Goal: Information Seeking & Learning: Learn about a topic

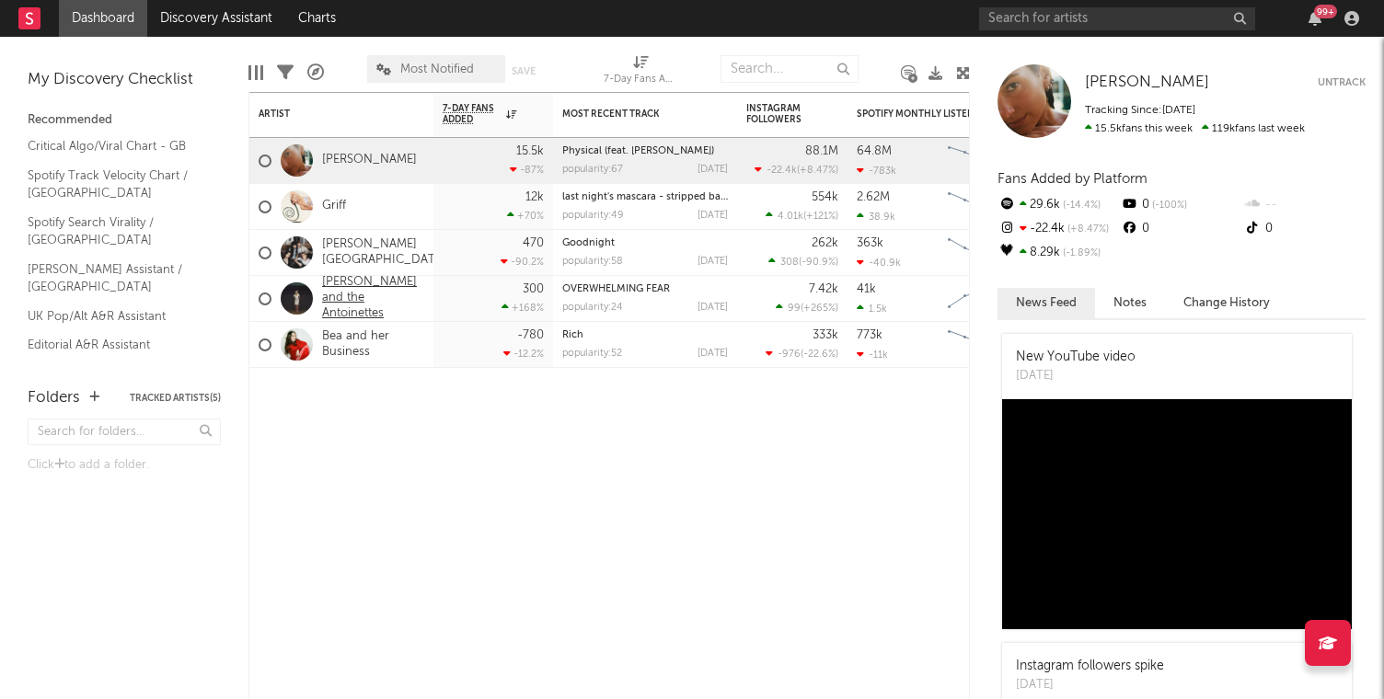
click at [346, 293] on link "[PERSON_NAME] and the Antoinettes" at bounding box center [373, 298] width 102 height 47
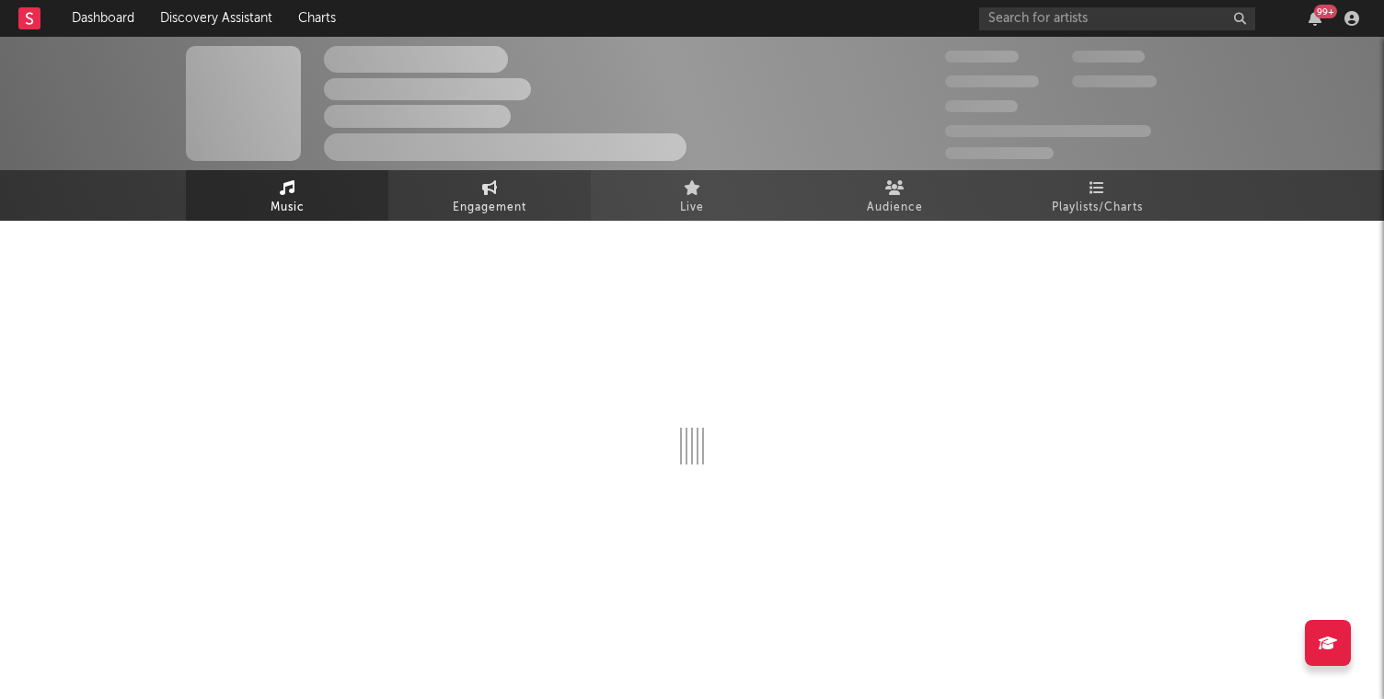
click at [499, 209] on span "Engagement" at bounding box center [490, 208] width 74 height 22
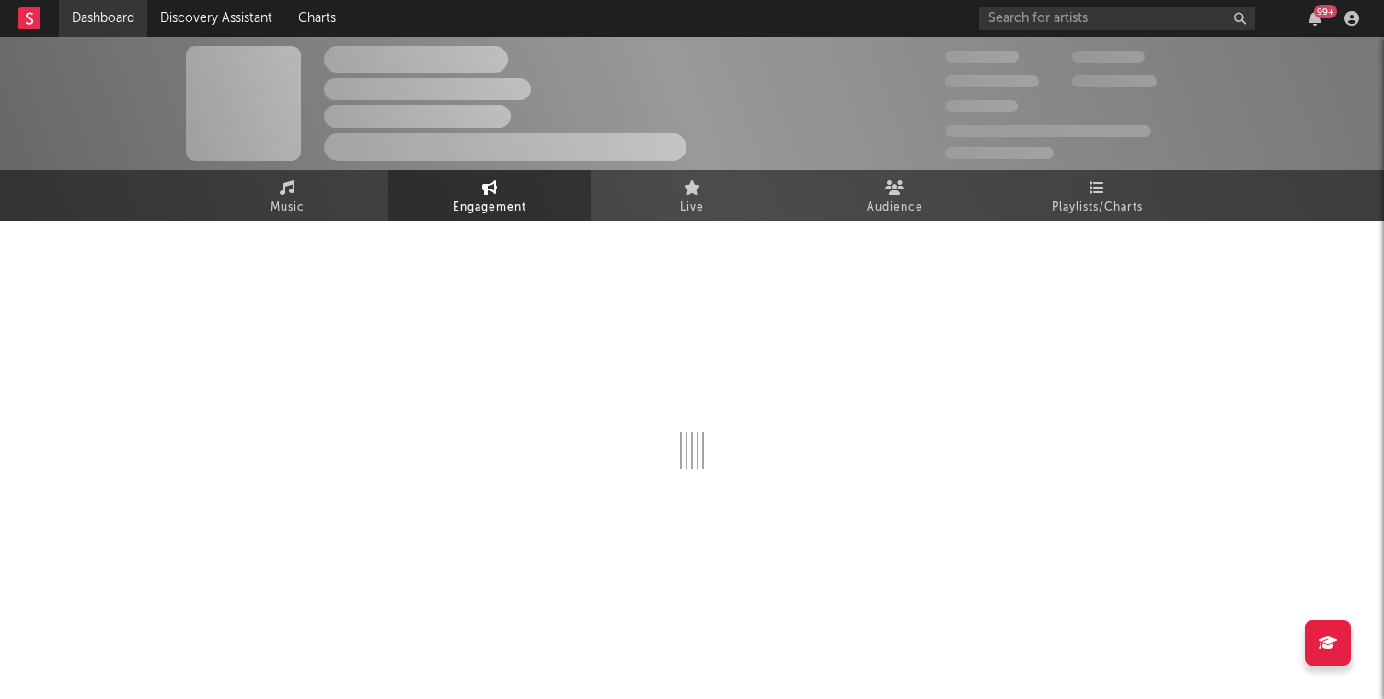
select select "1w"
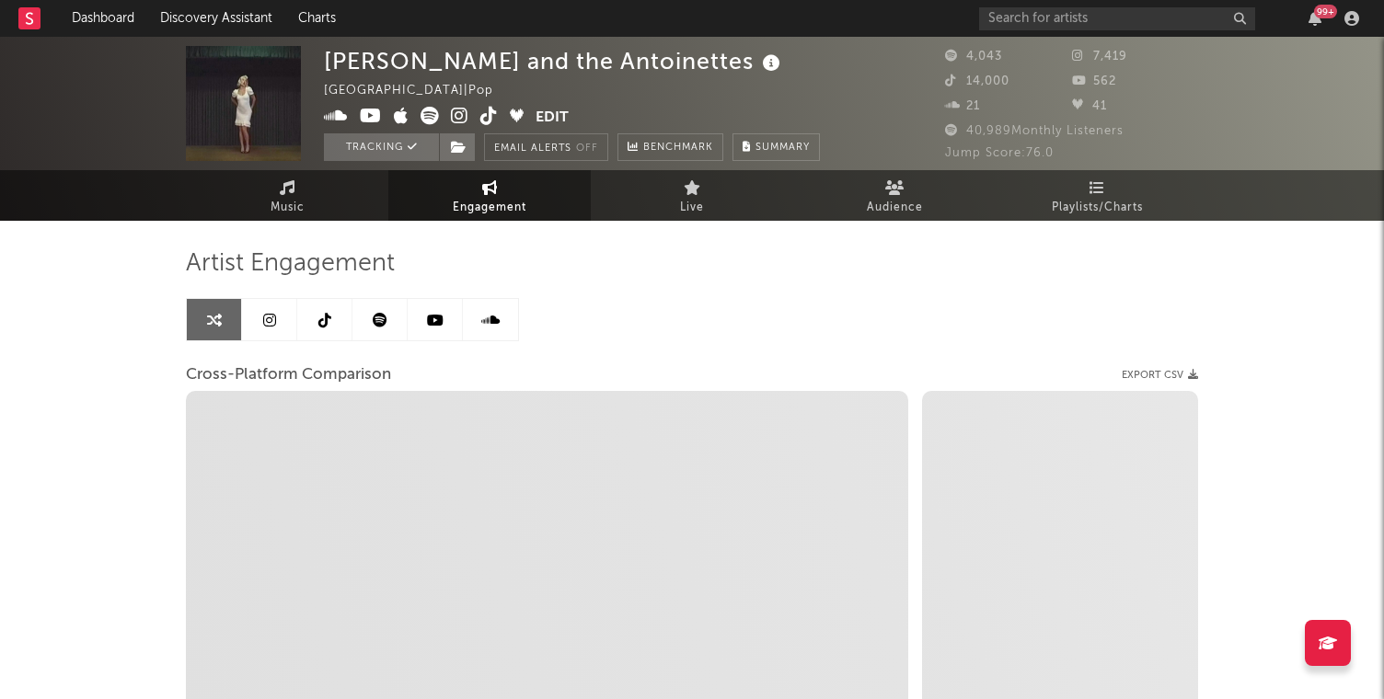
scroll to position [3, 0]
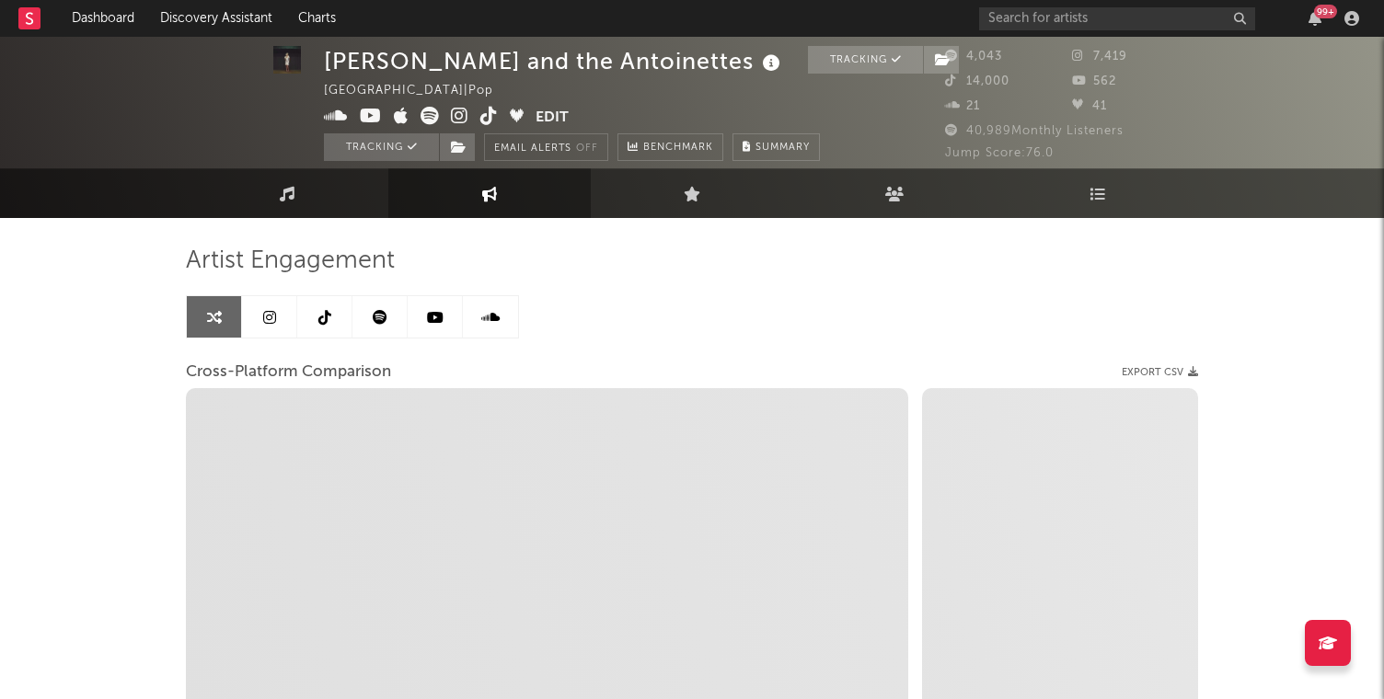
click at [274, 308] on link at bounding box center [269, 316] width 55 height 41
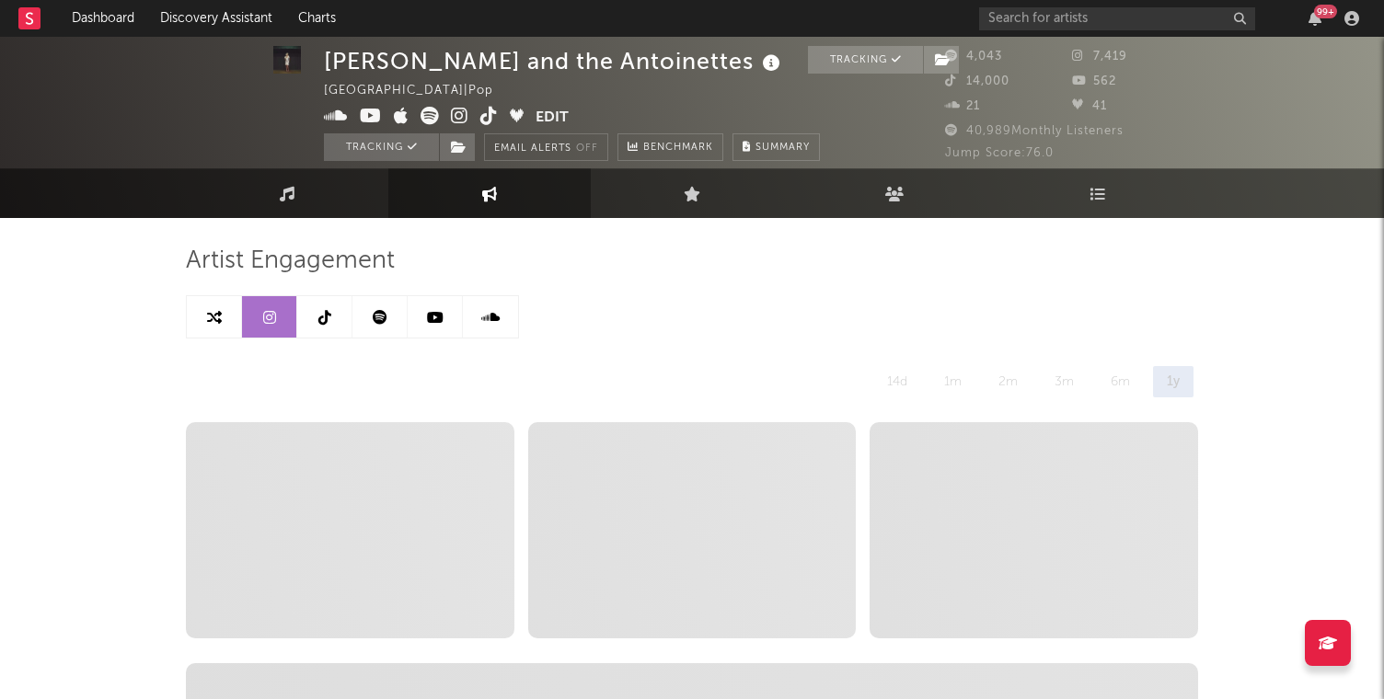
select select "6m"
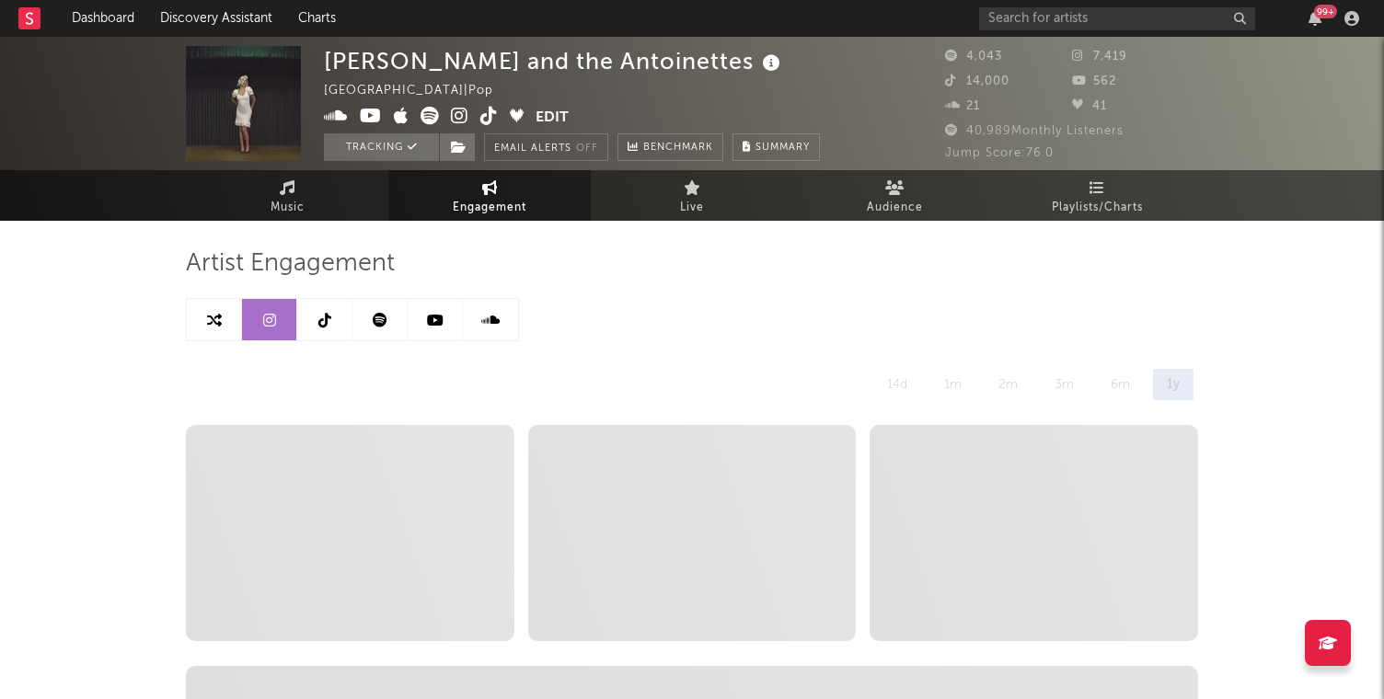
click at [317, 328] on link at bounding box center [324, 319] width 55 height 41
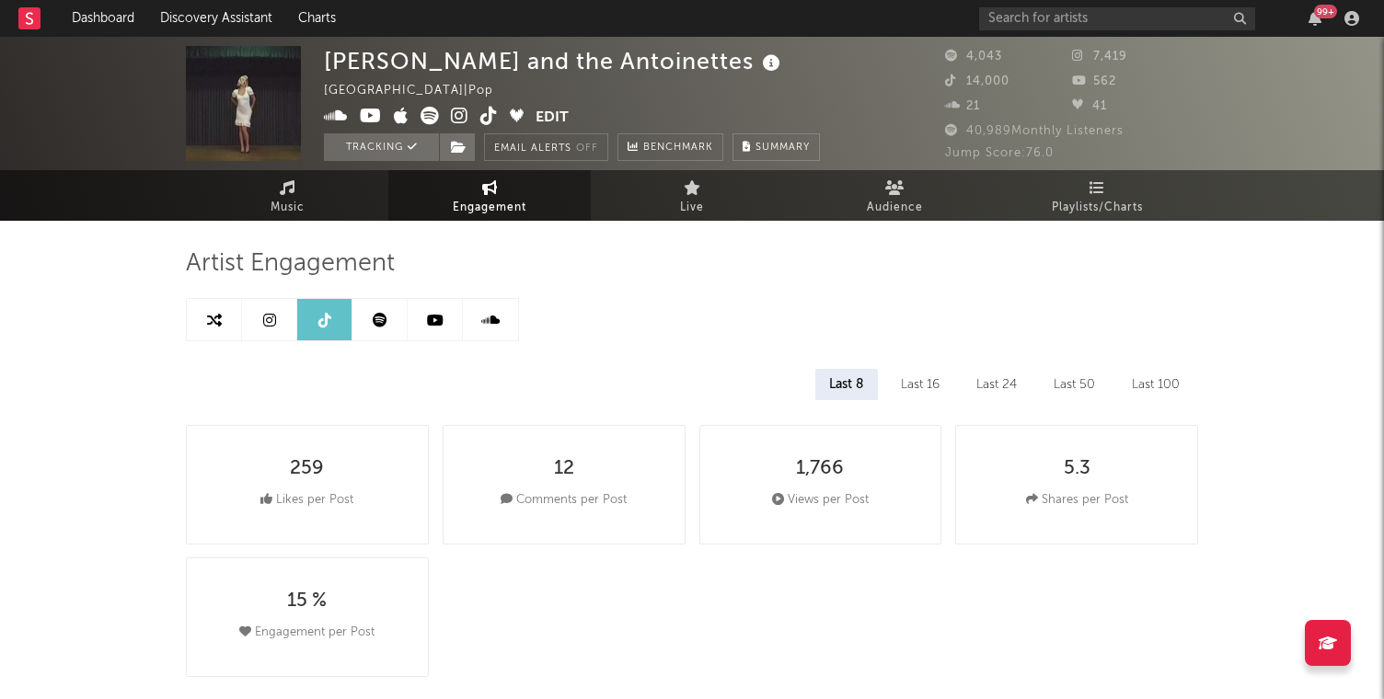
select select "6m"
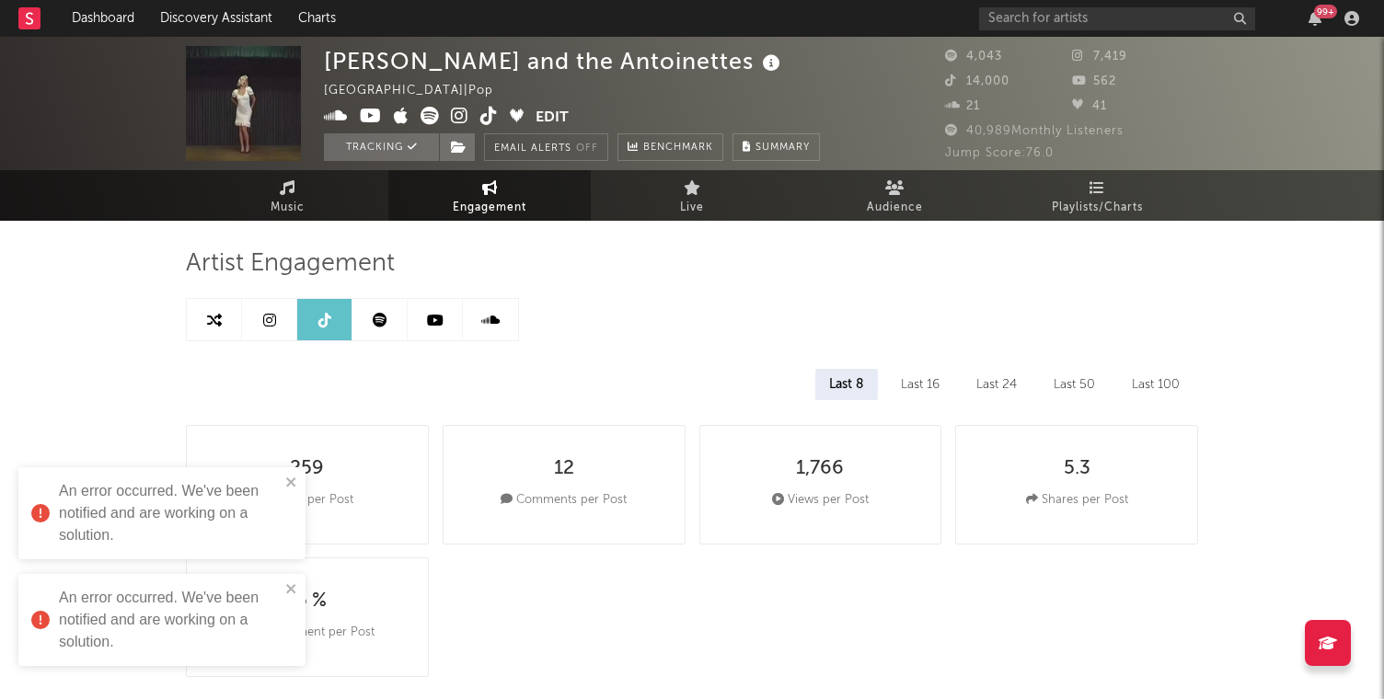
click at [393, 321] on link at bounding box center [379, 319] width 55 height 41
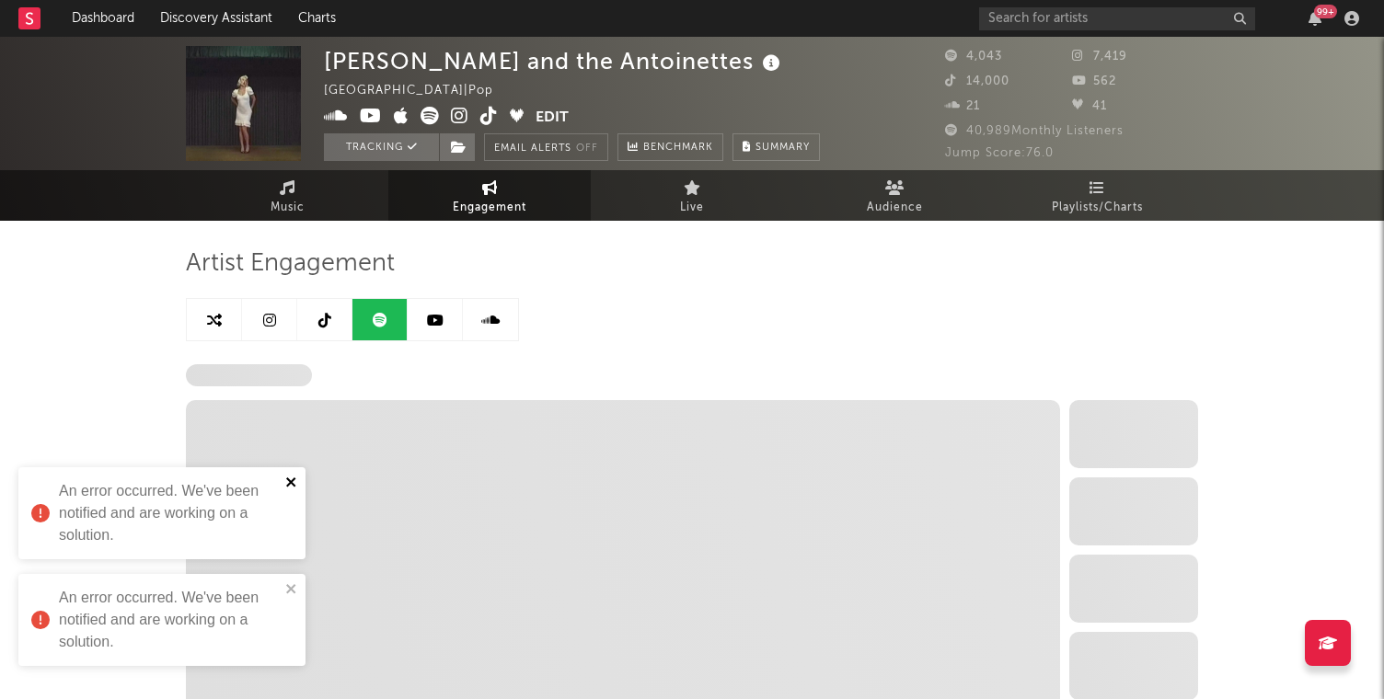
click at [286, 484] on icon "close" at bounding box center [291, 482] width 13 height 15
select select "6m"
select select "1w"
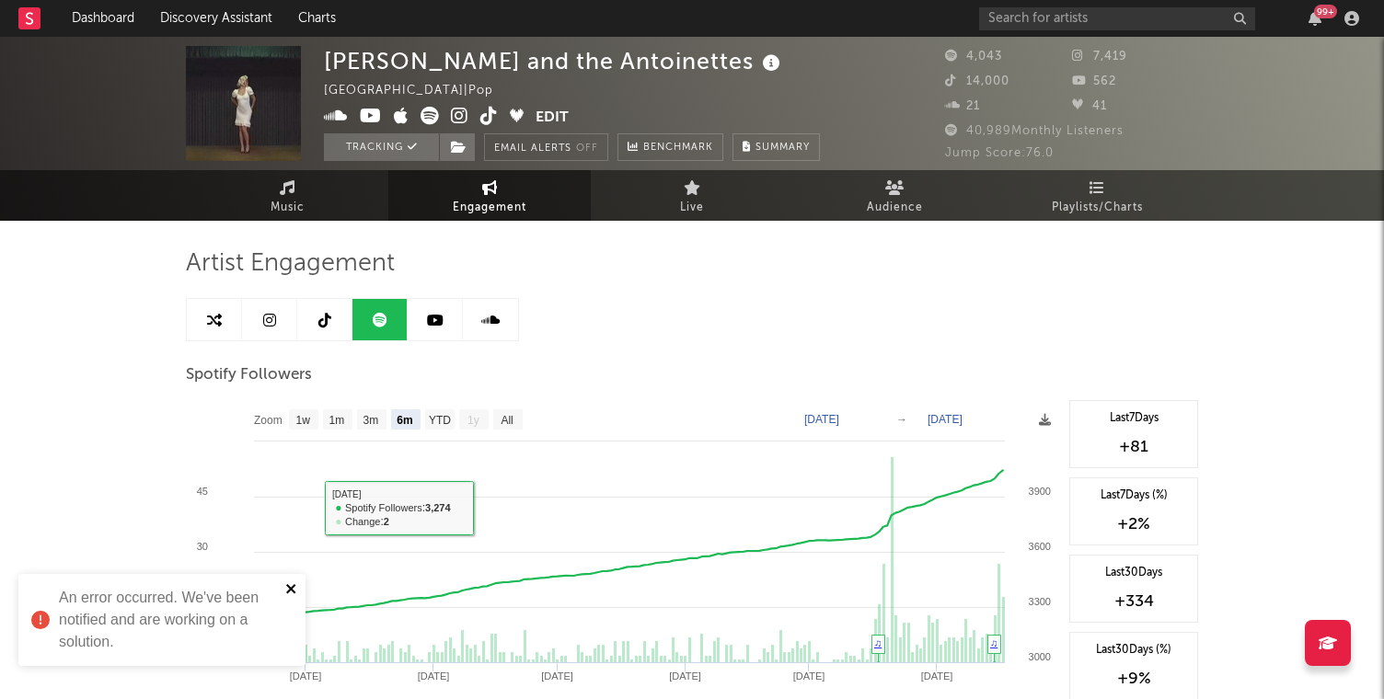
click at [290, 591] on icon "close" at bounding box center [291, 588] width 13 height 15
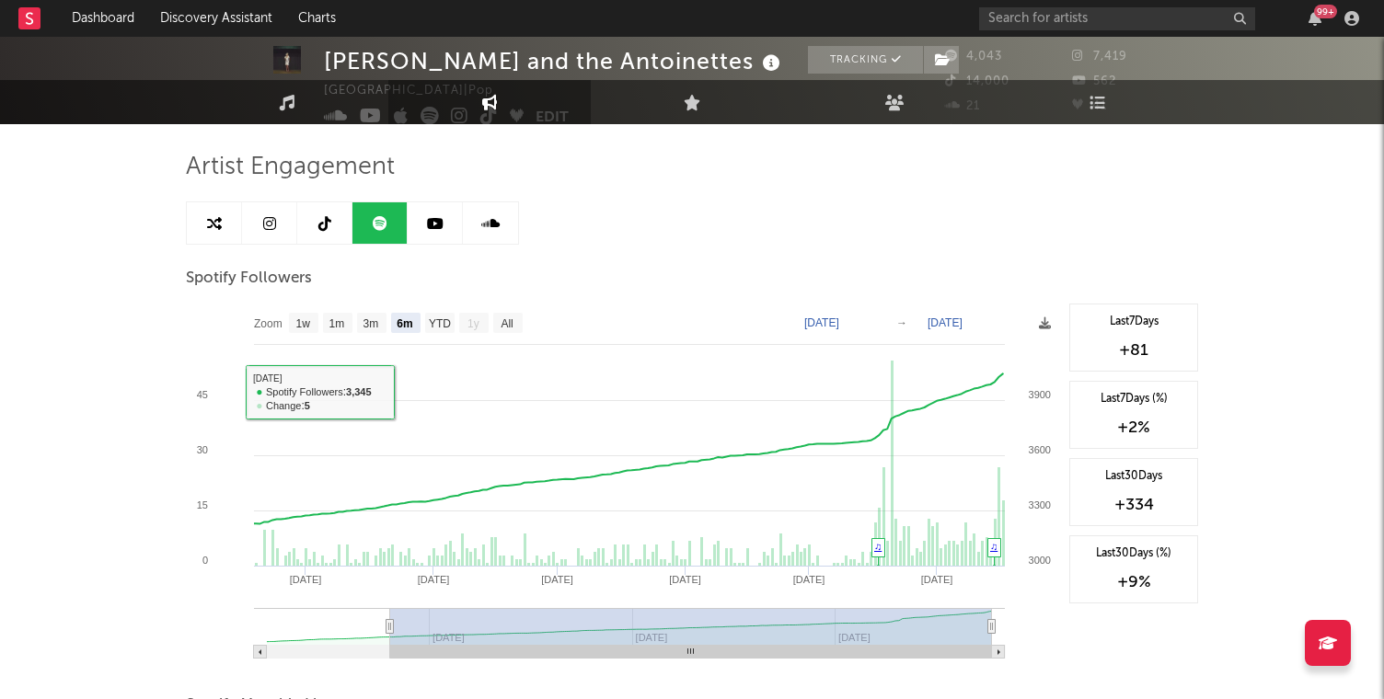
scroll to position [128, 0]
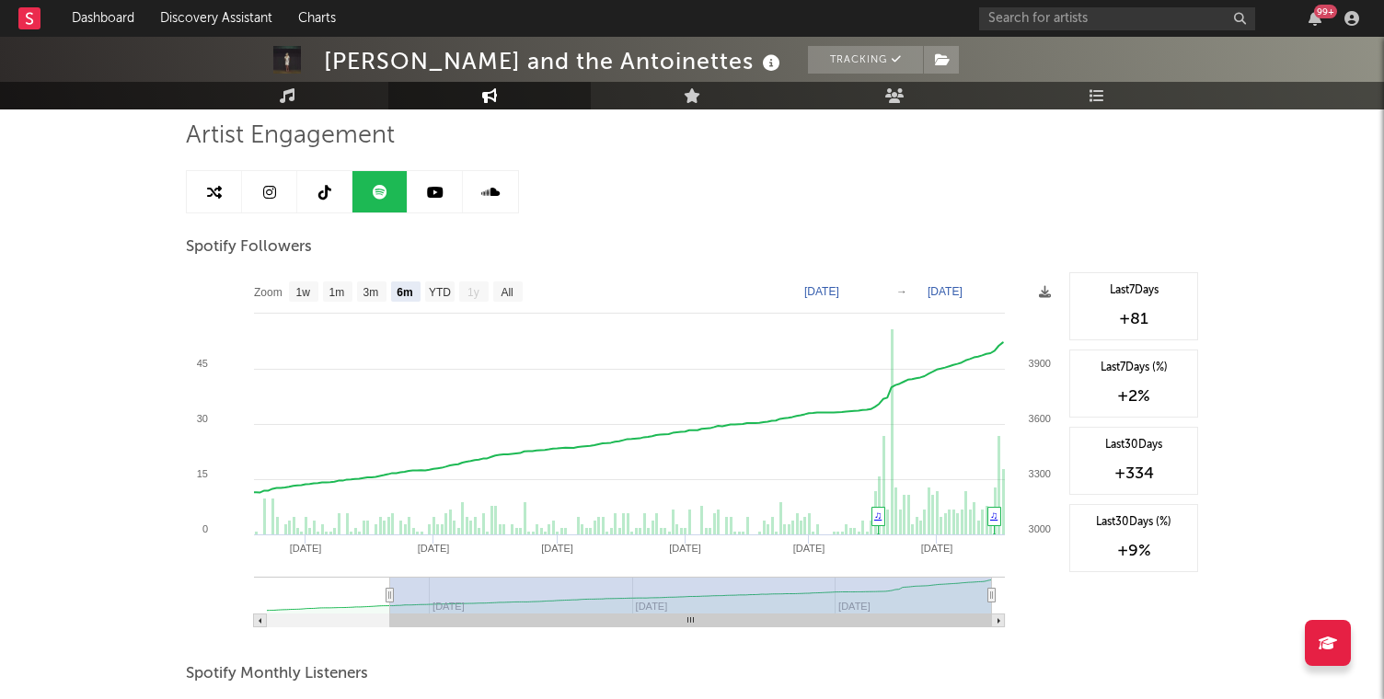
click at [417, 195] on link at bounding box center [435, 191] width 55 height 41
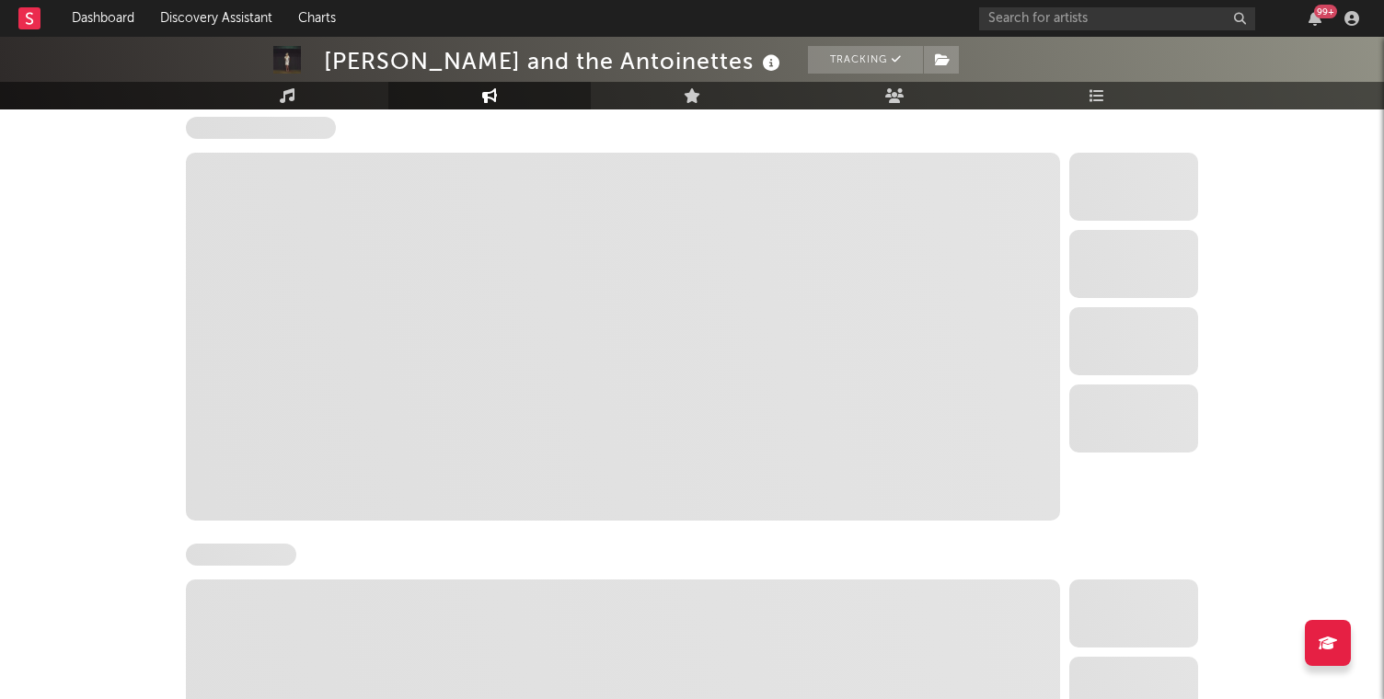
scroll to position [1539, 0]
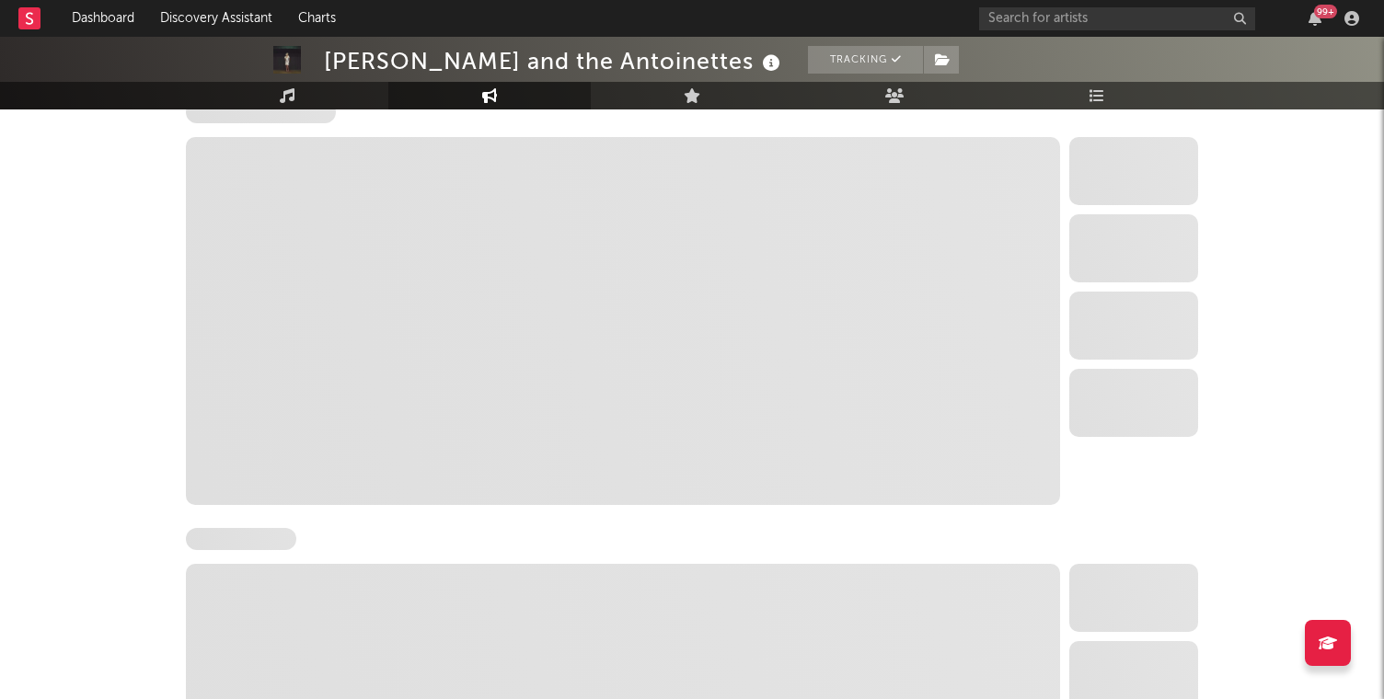
select select "6m"
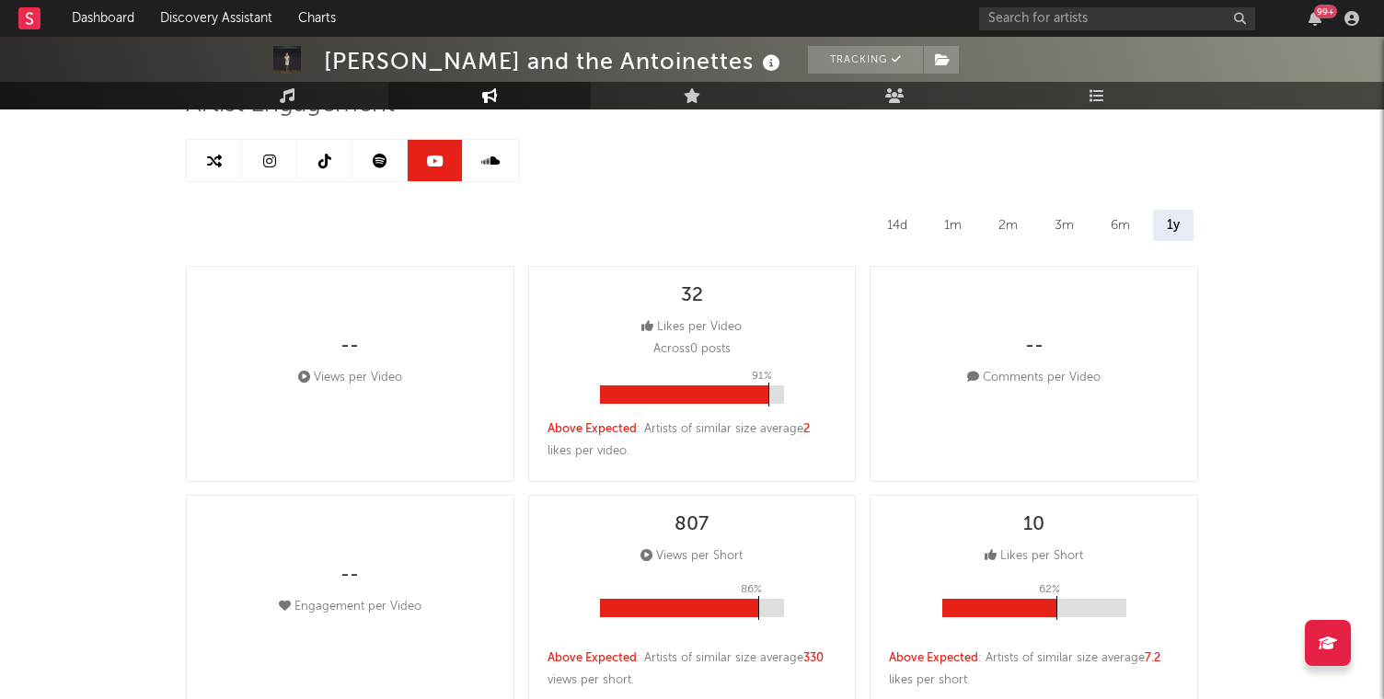
scroll to position [0, 0]
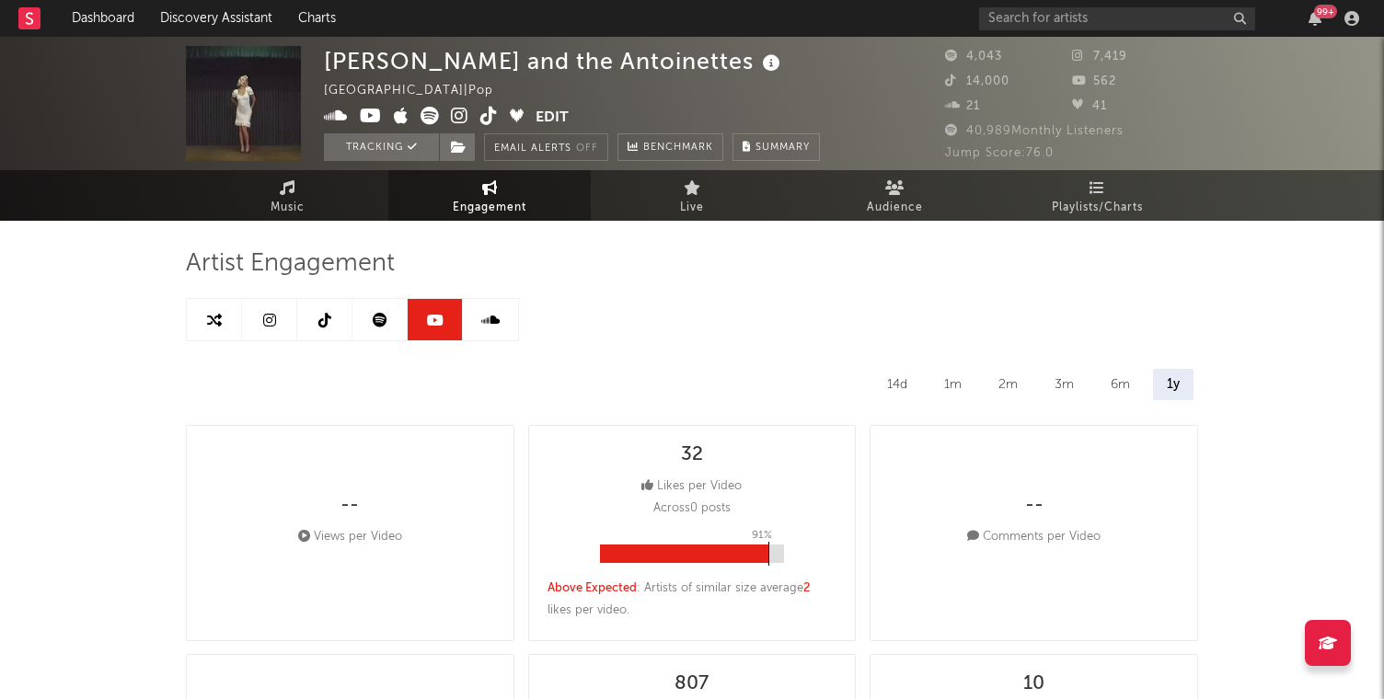
click at [392, 315] on link at bounding box center [379, 319] width 55 height 41
select select "6m"
select select "1w"
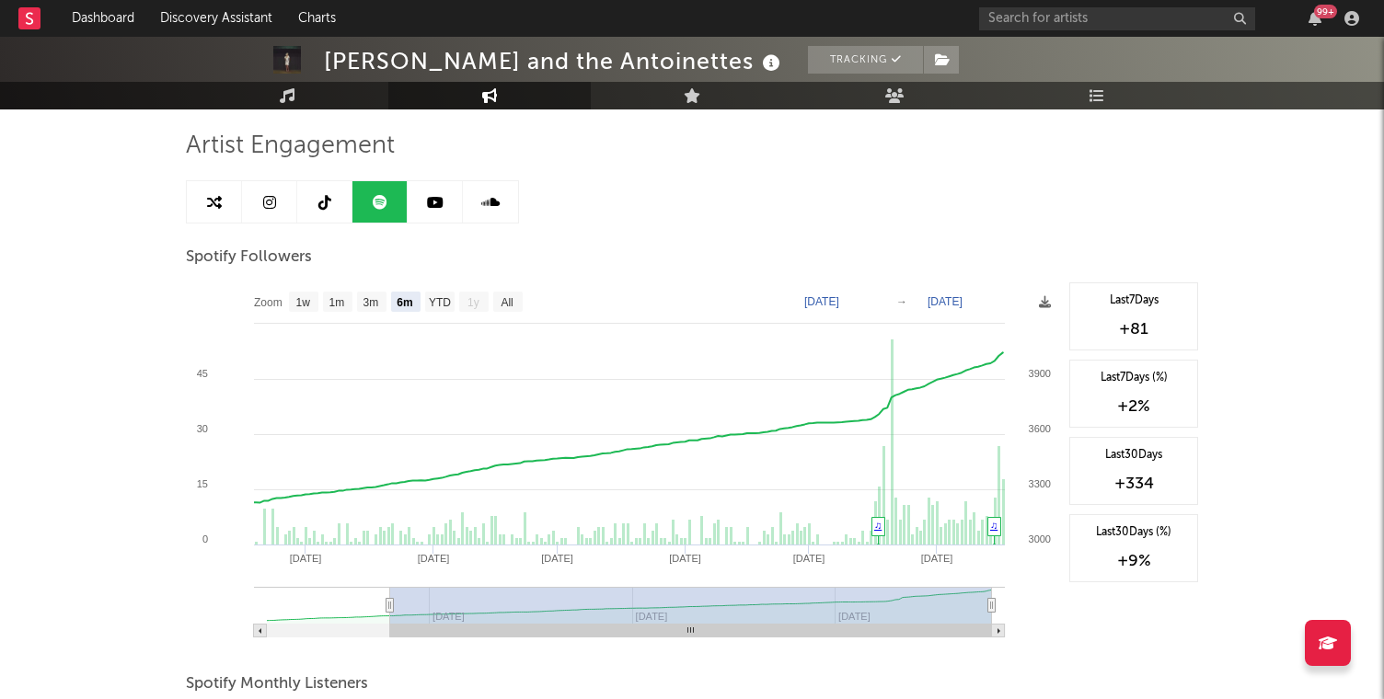
scroll to position [127, 0]
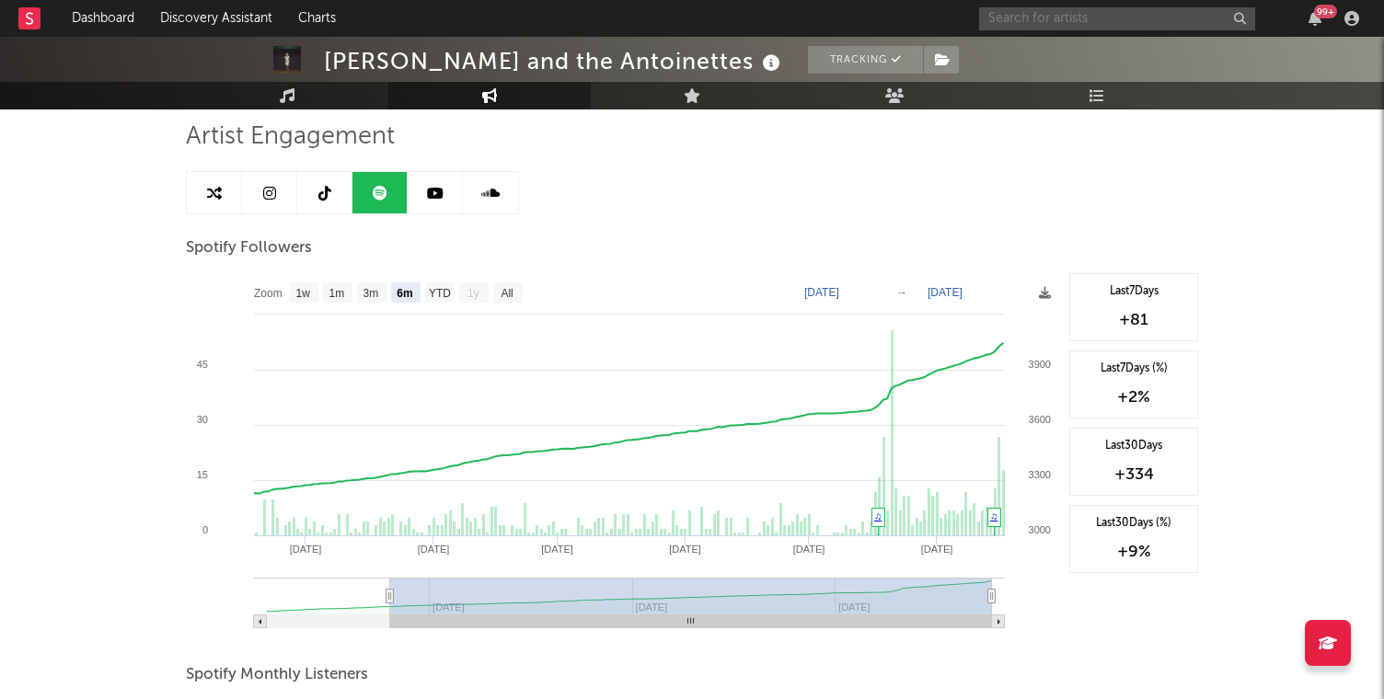
click at [1036, 23] on input "text" at bounding box center [1117, 18] width 276 height 23
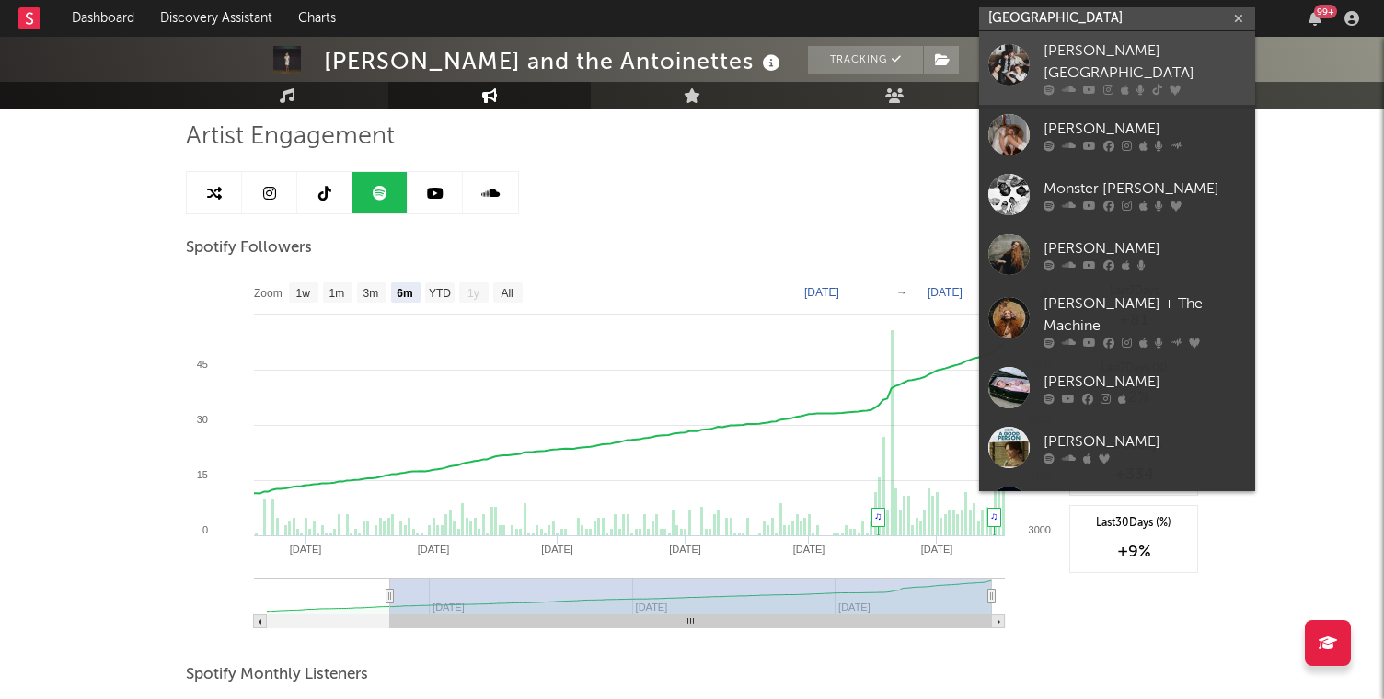
type input "[GEOGRAPHIC_DATA]"
click at [1124, 64] on div "[PERSON_NAME][GEOGRAPHIC_DATA]" at bounding box center [1144, 62] width 202 height 44
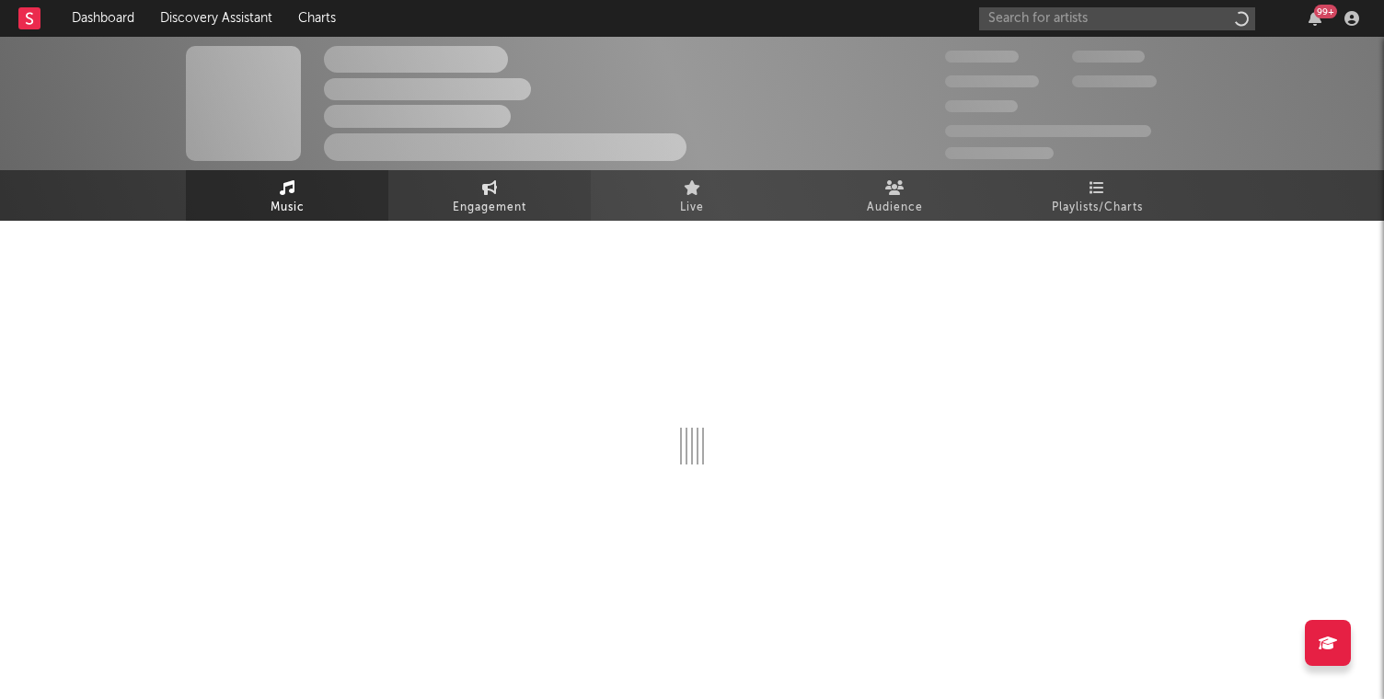
click at [511, 200] on span "Engagement" at bounding box center [490, 208] width 74 height 22
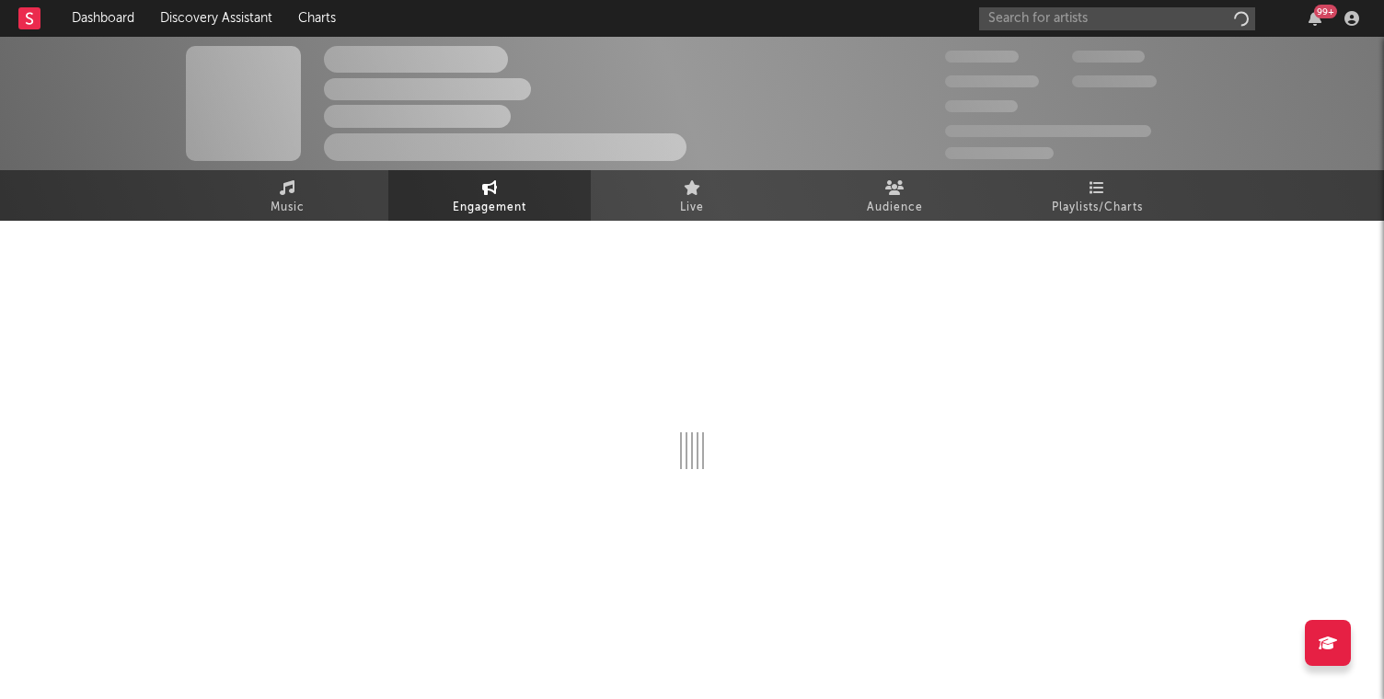
select select "1w"
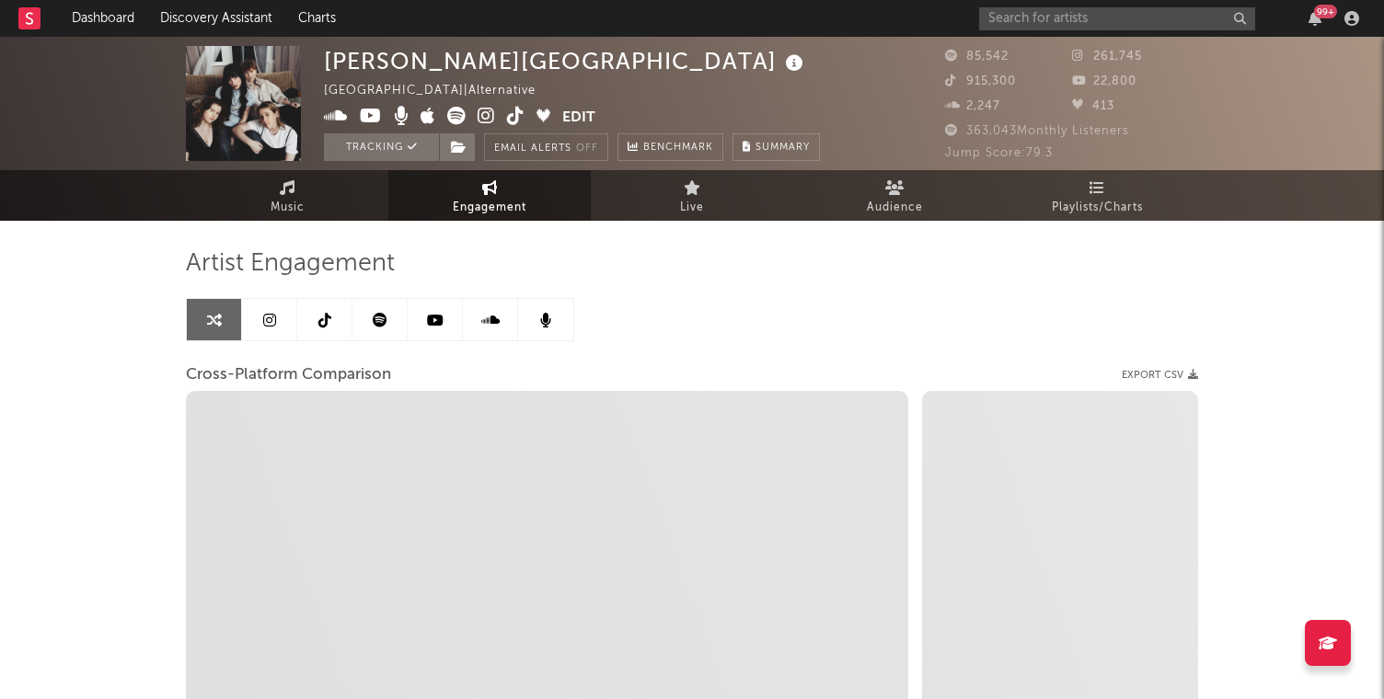
click at [268, 334] on link at bounding box center [269, 319] width 55 height 41
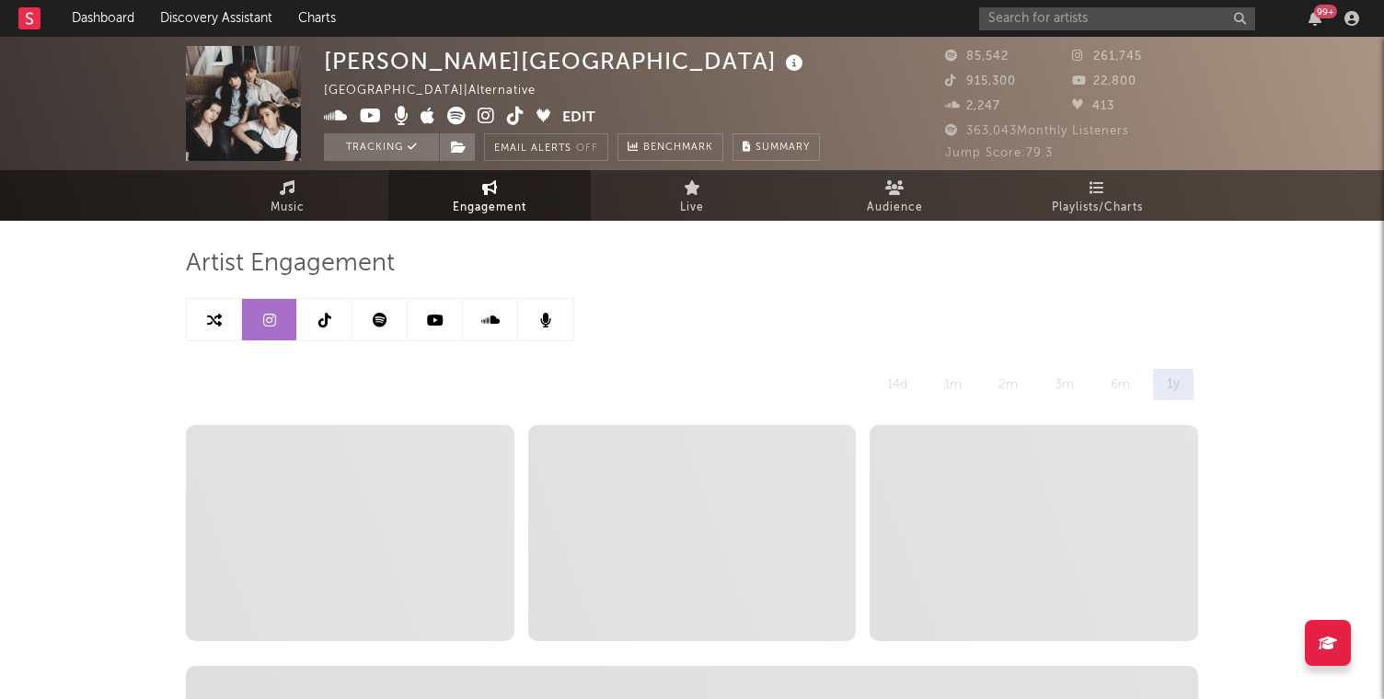
select select "6m"
click at [388, 307] on link at bounding box center [379, 319] width 55 height 41
select select "6m"
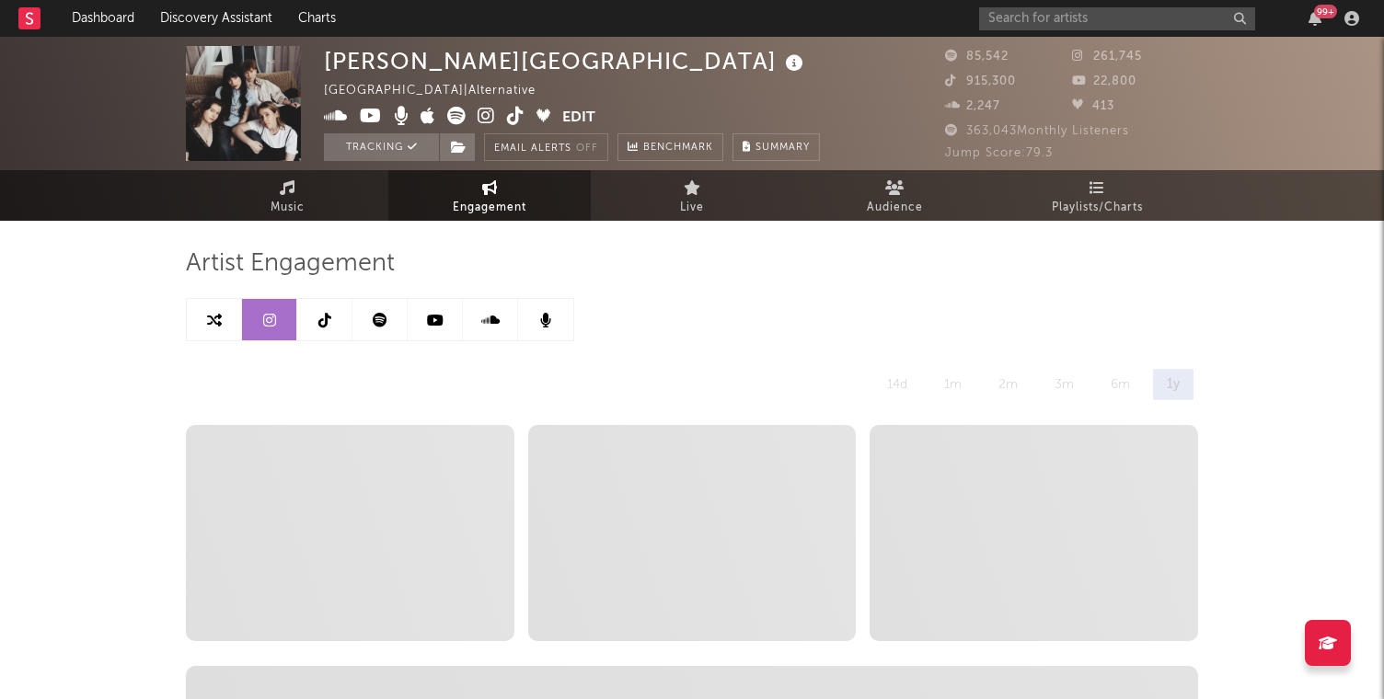
select select "1w"
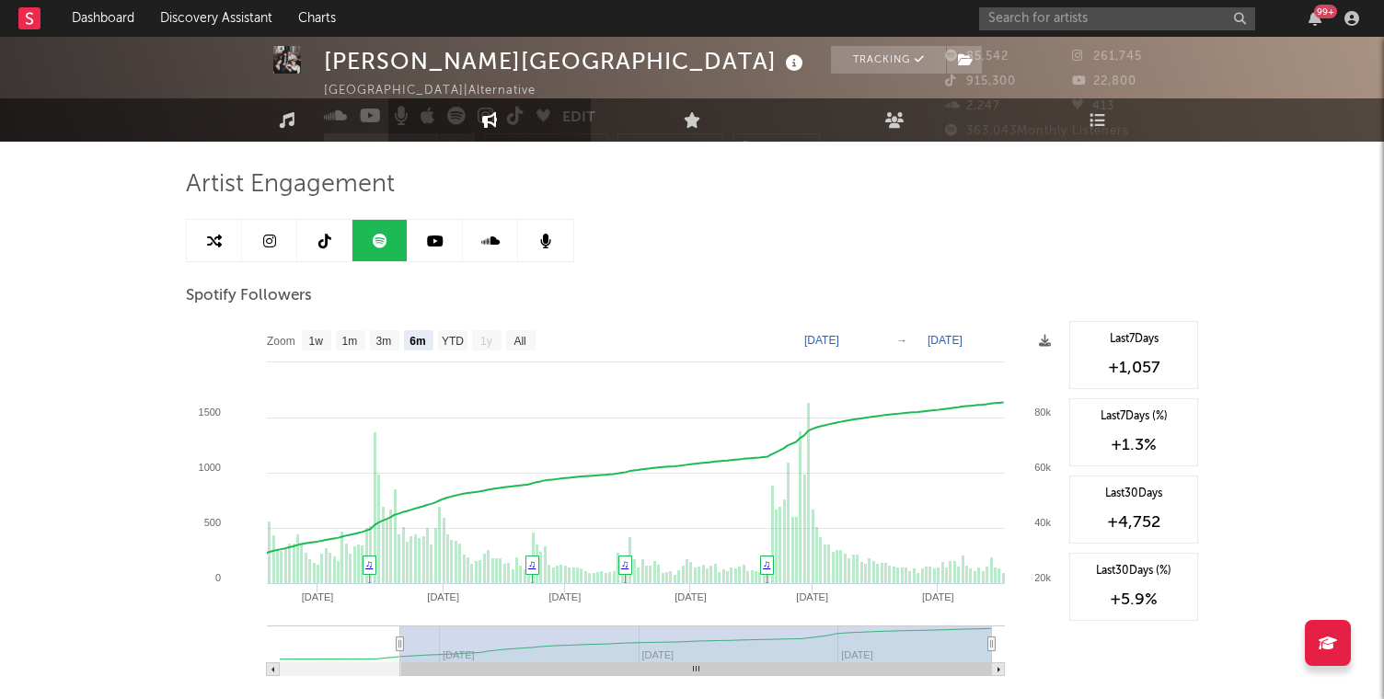
scroll to position [88, 0]
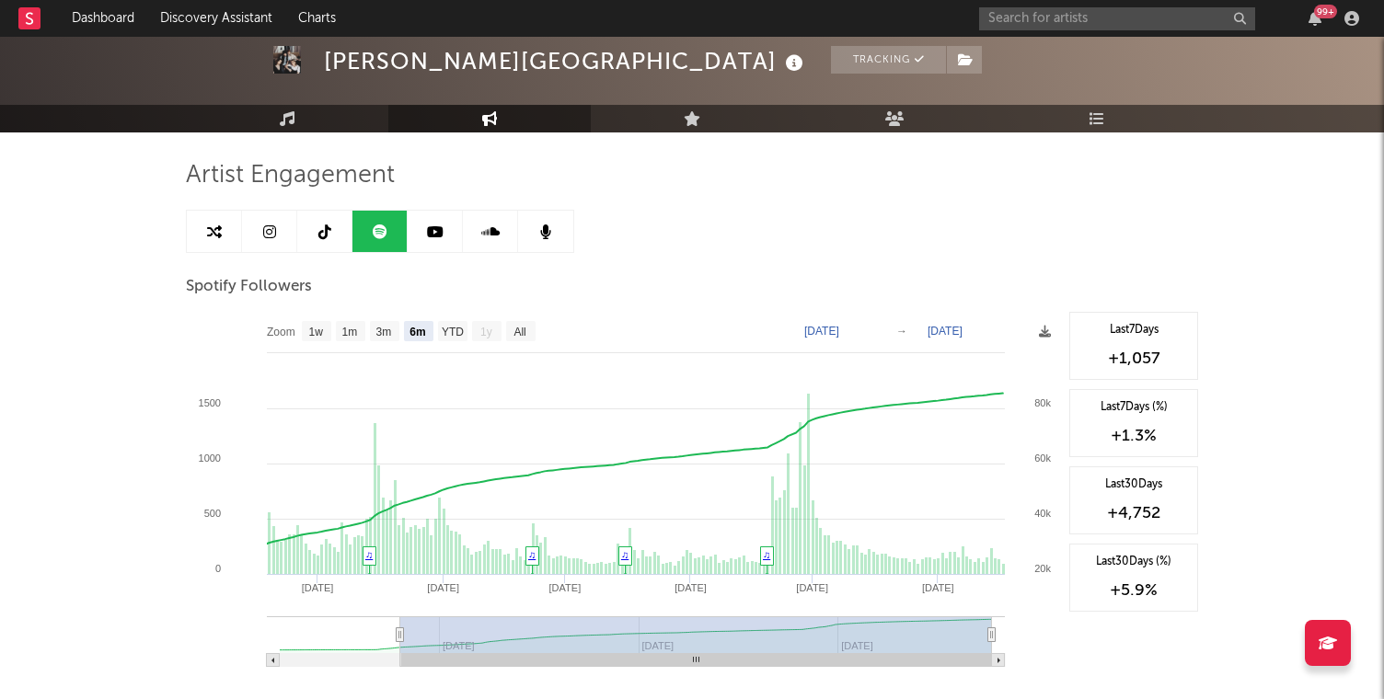
click at [419, 233] on link at bounding box center [435, 231] width 55 height 41
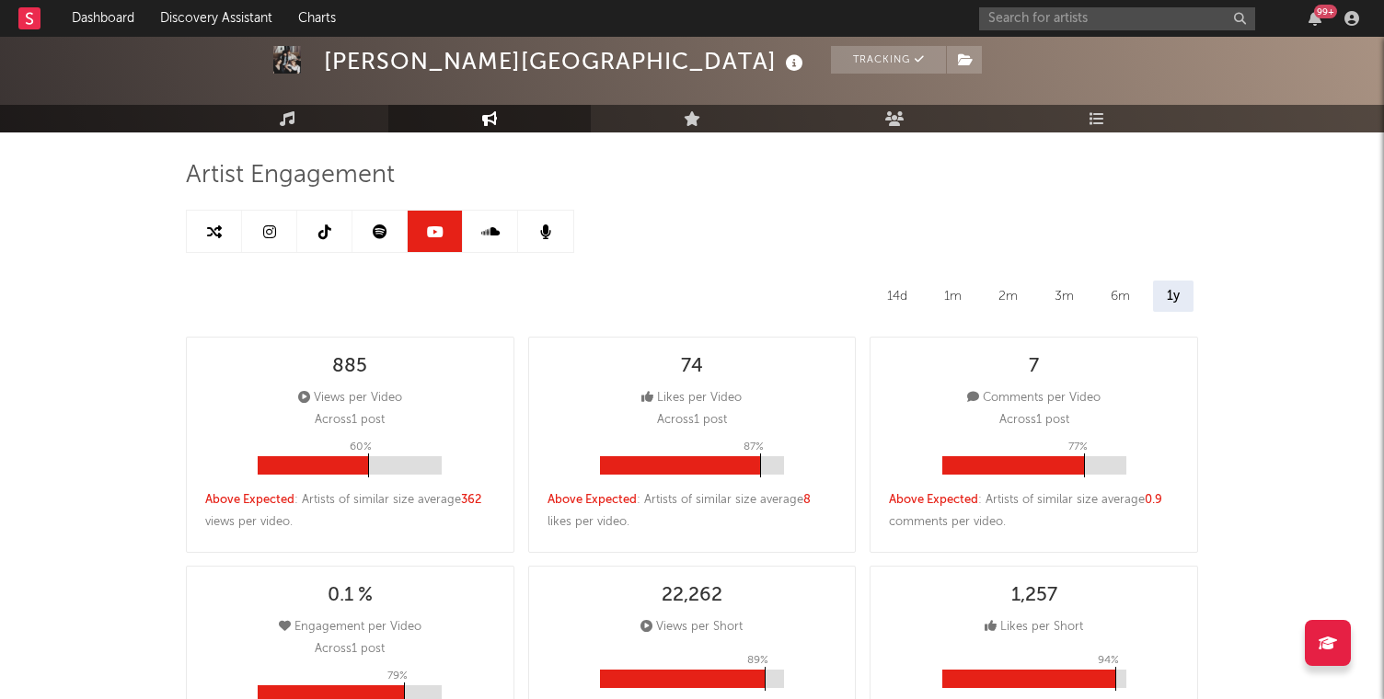
select select "6m"
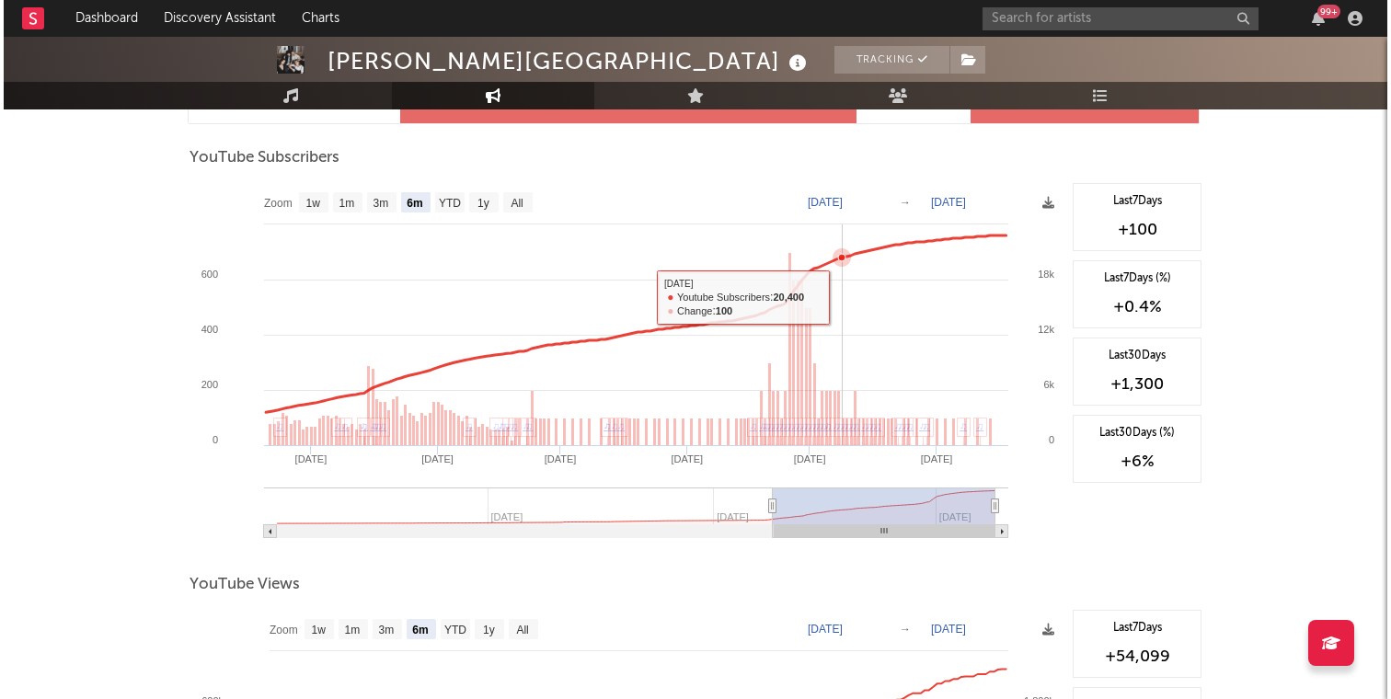
scroll to position [1471, 0]
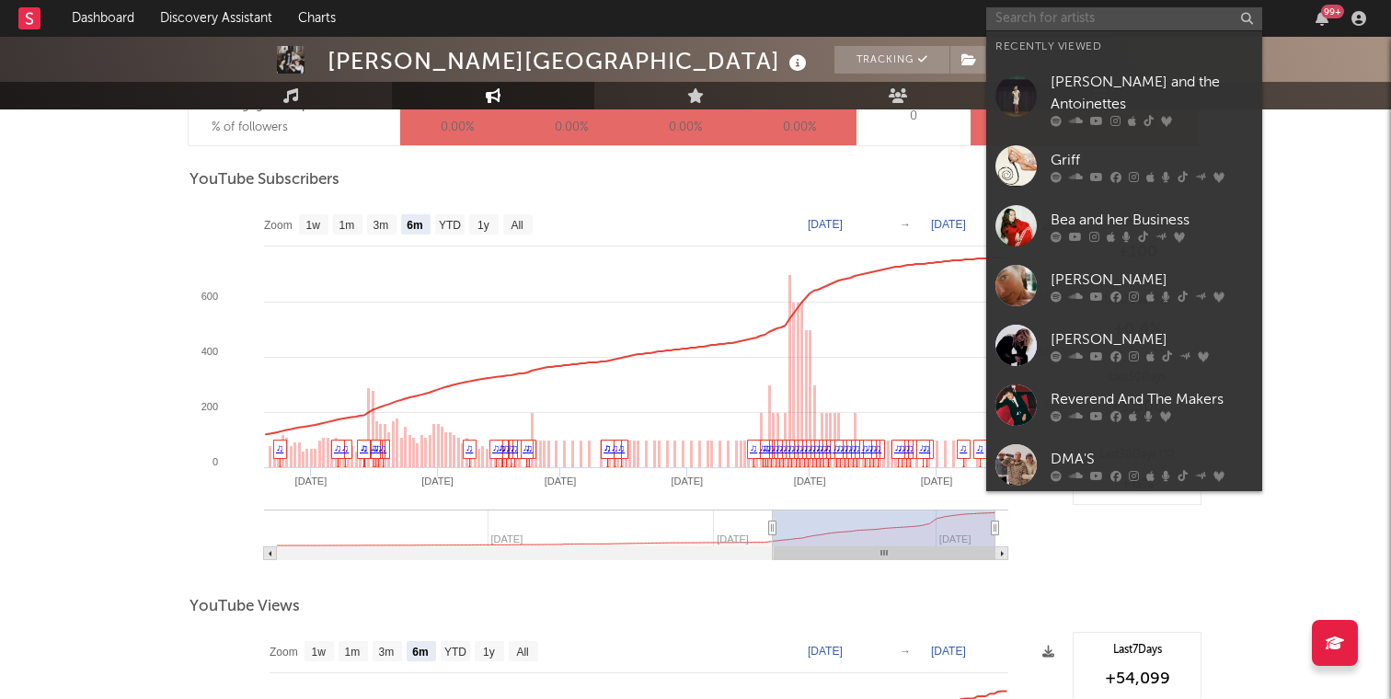
click at [1060, 15] on input "text" at bounding box center [1124, 18] width 276 height 23
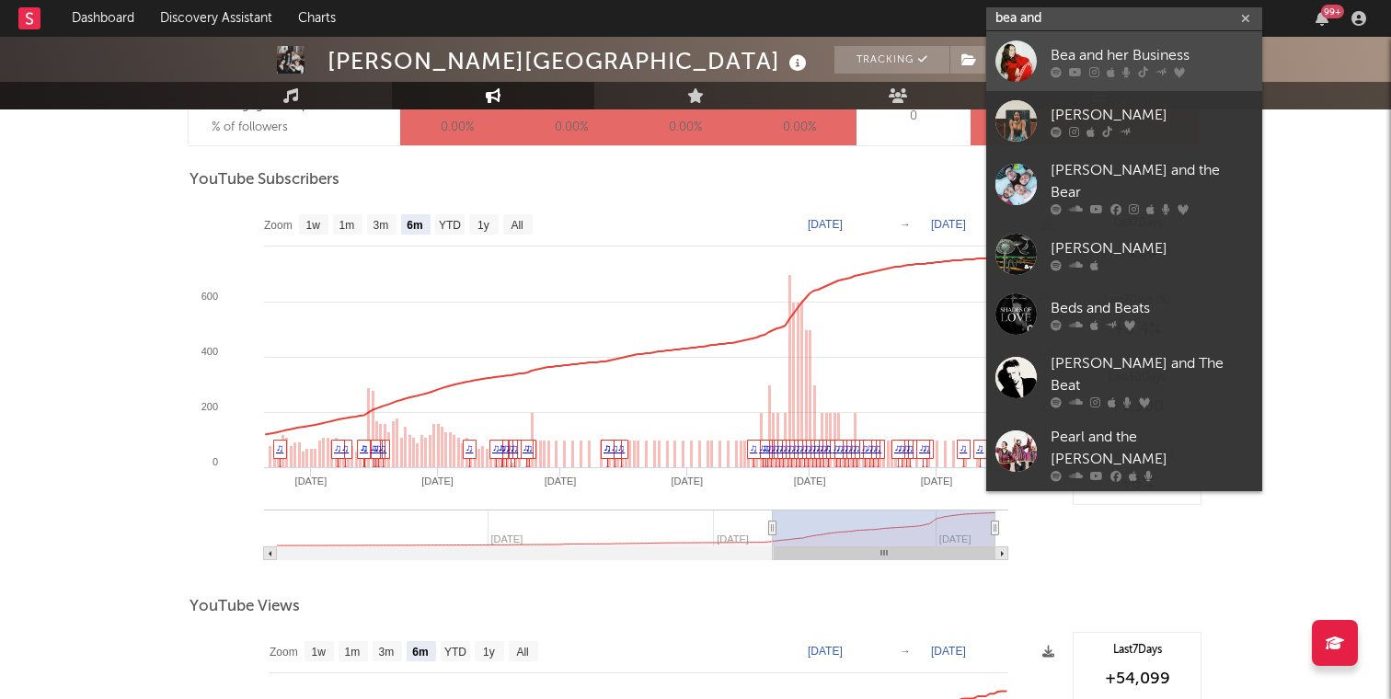
type input "bea and"
click at [1062, 55] on div "Bea and her Business" at bounding box center [1152, 55] width 202 height 22
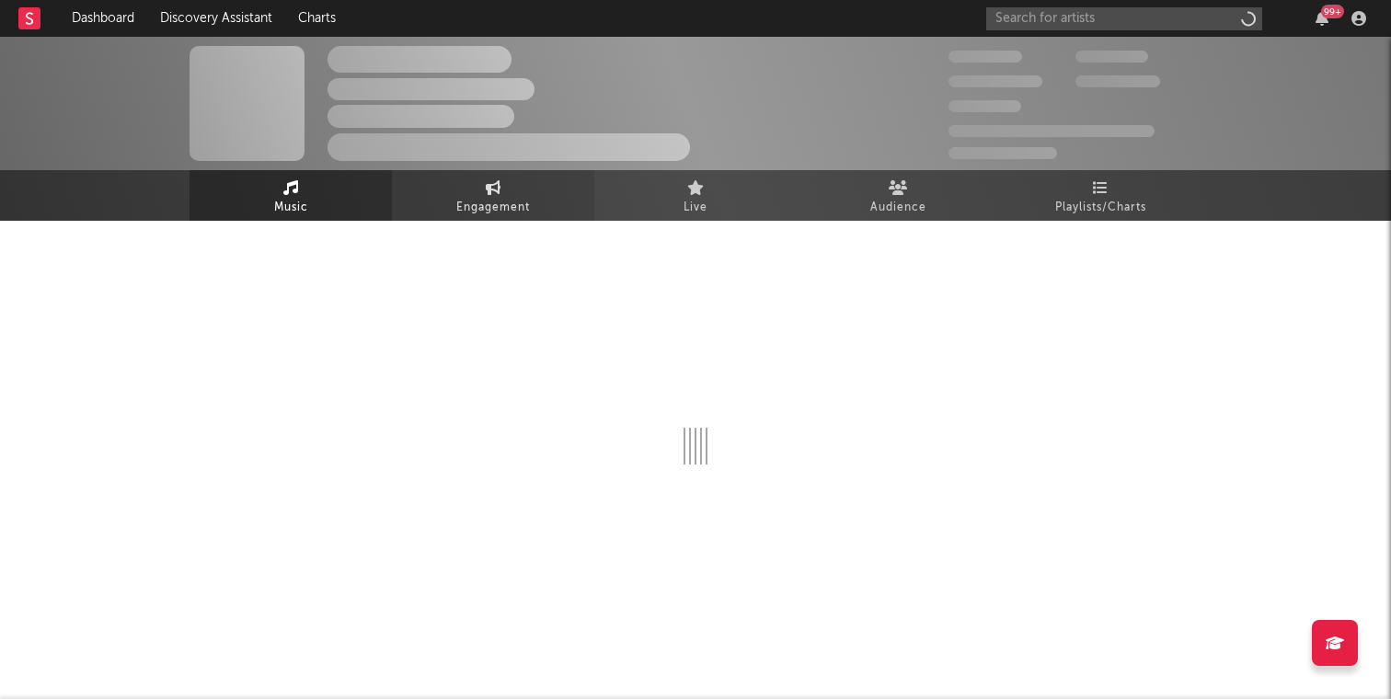
click at [485, 197] on span "Engagement" at bounding box center [493, 208] width 74 height 22
select select "1w"
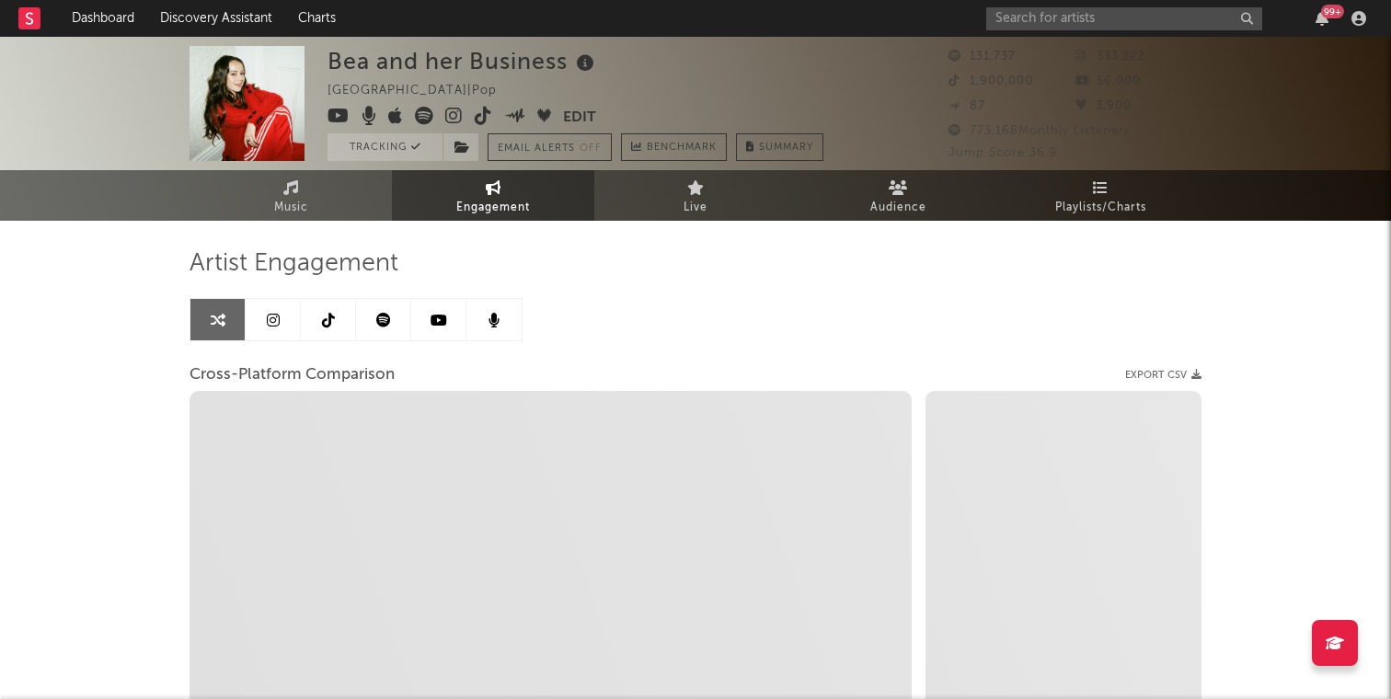
click at [295, 320] on link at bounding box center [273, 319] width 55 height 41
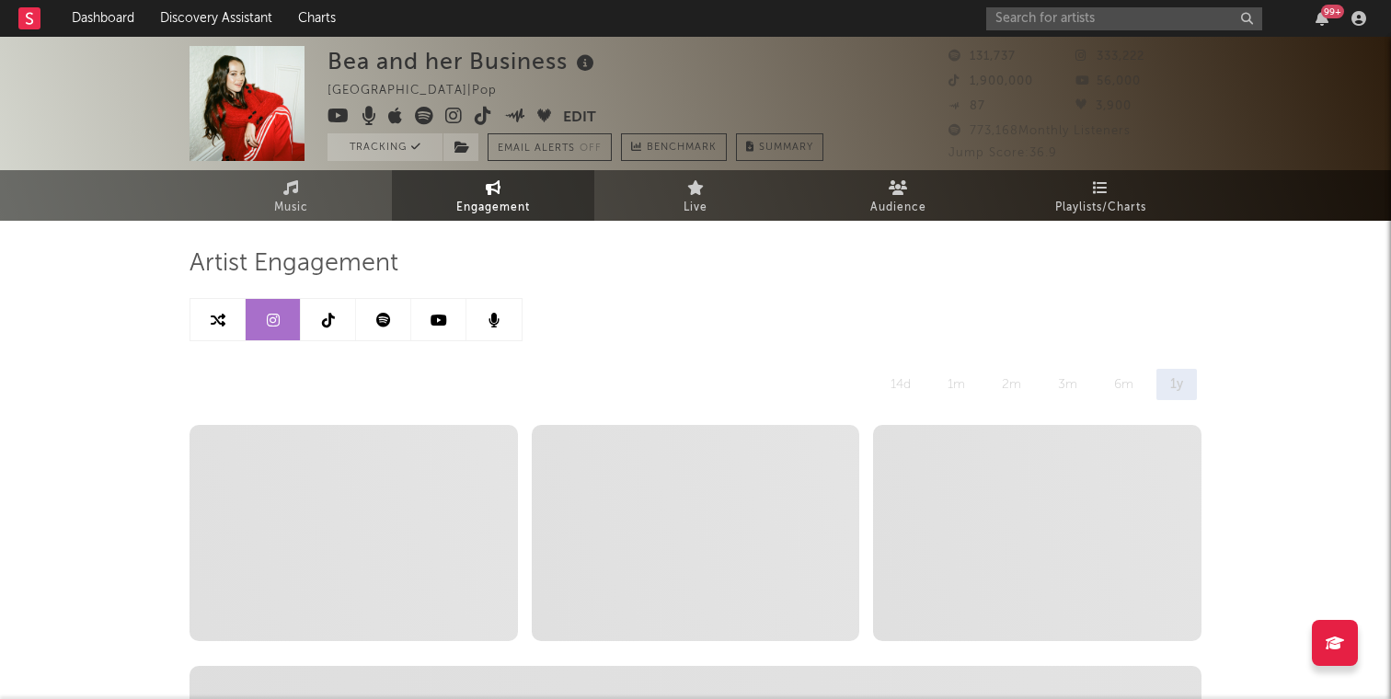
click at [384, 316] on icon at bounding box center [383, 320] width 15 height 15
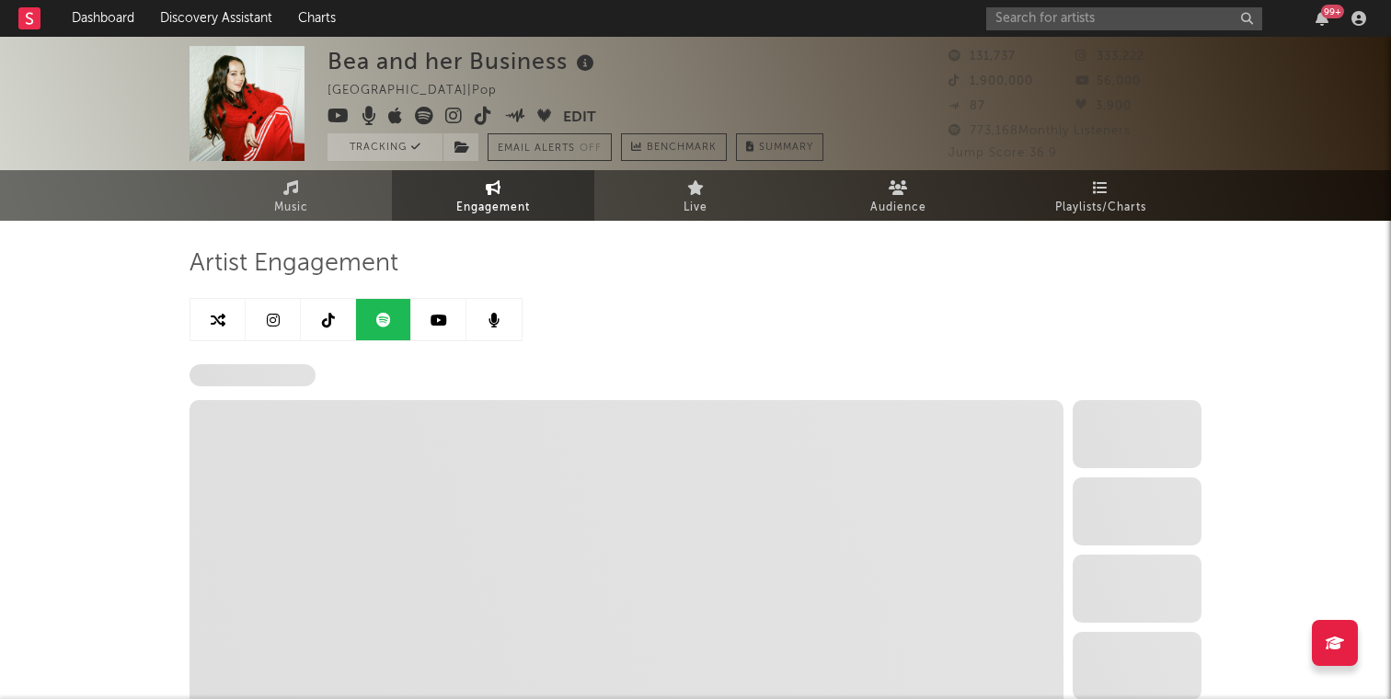
select select "6m"
select select "1w"
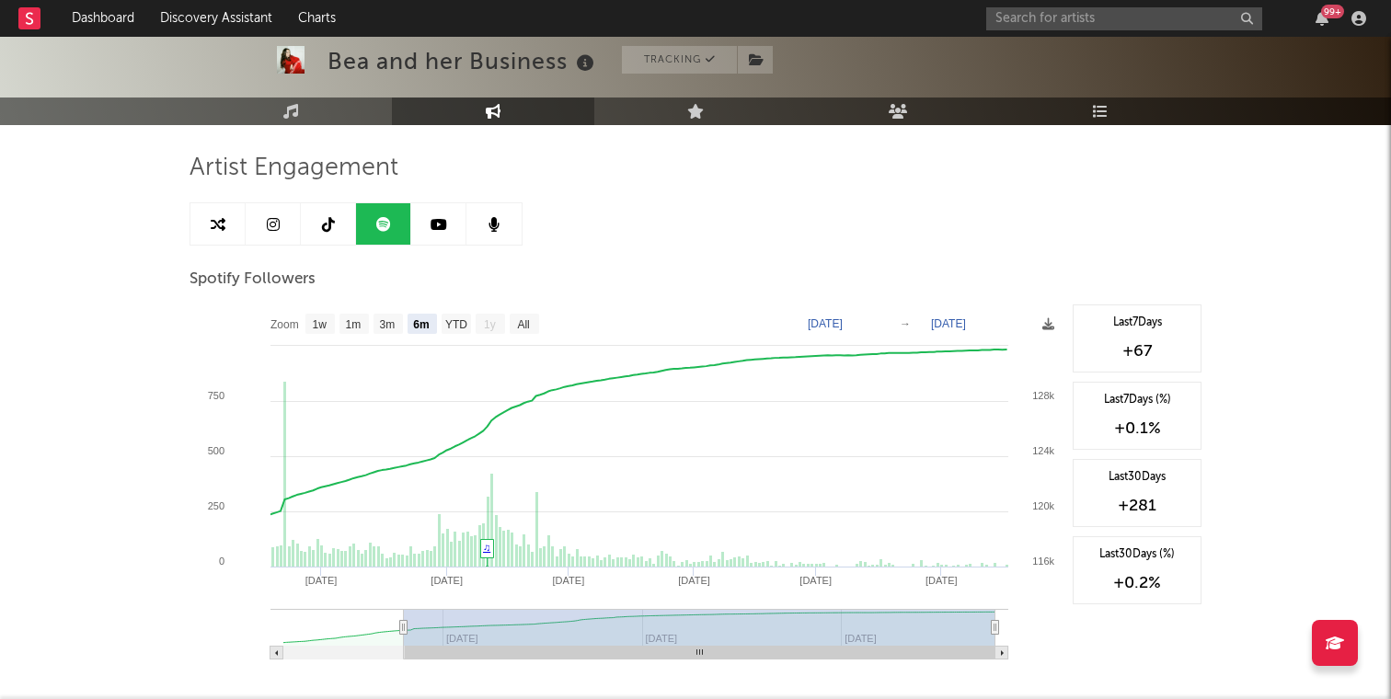
scroll to position [144, 0]
